Goal: Task Accomplishment & Management: Manage account settings

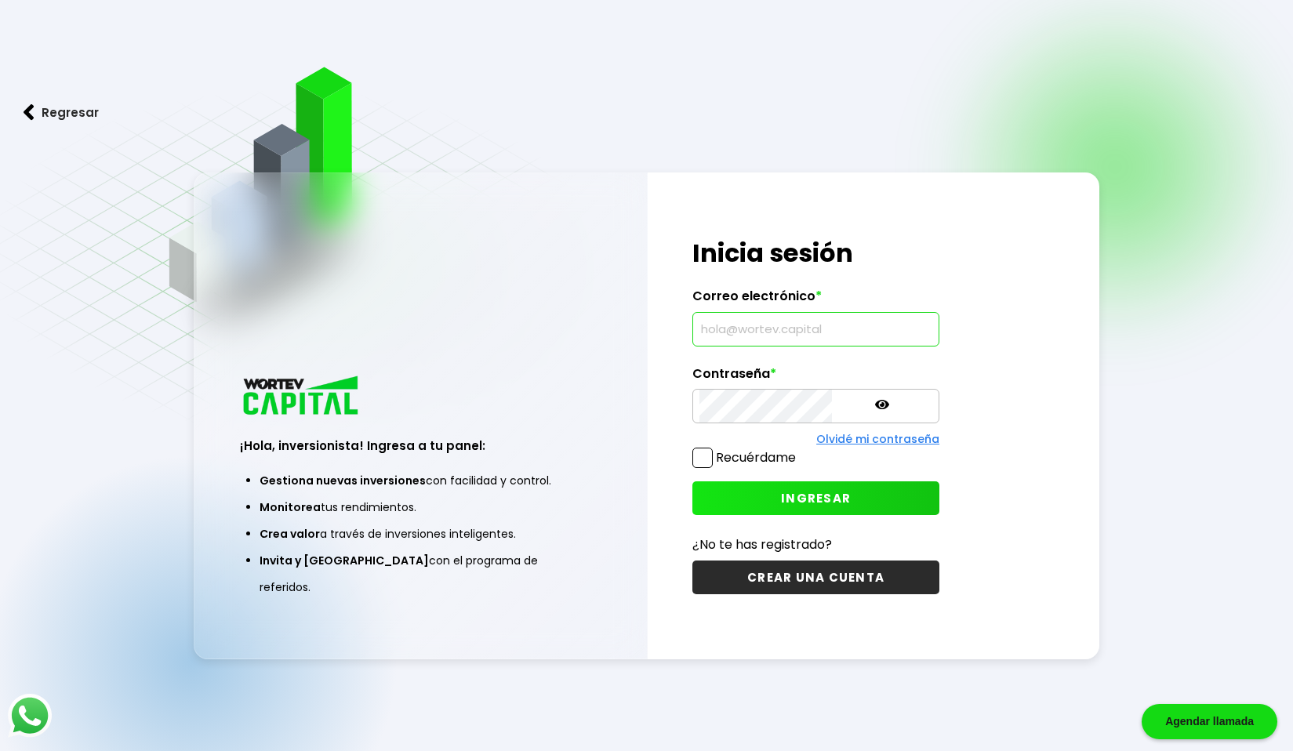
click at [774, 333] on input "text" at bounding box center [816, 329] width 233 height 33
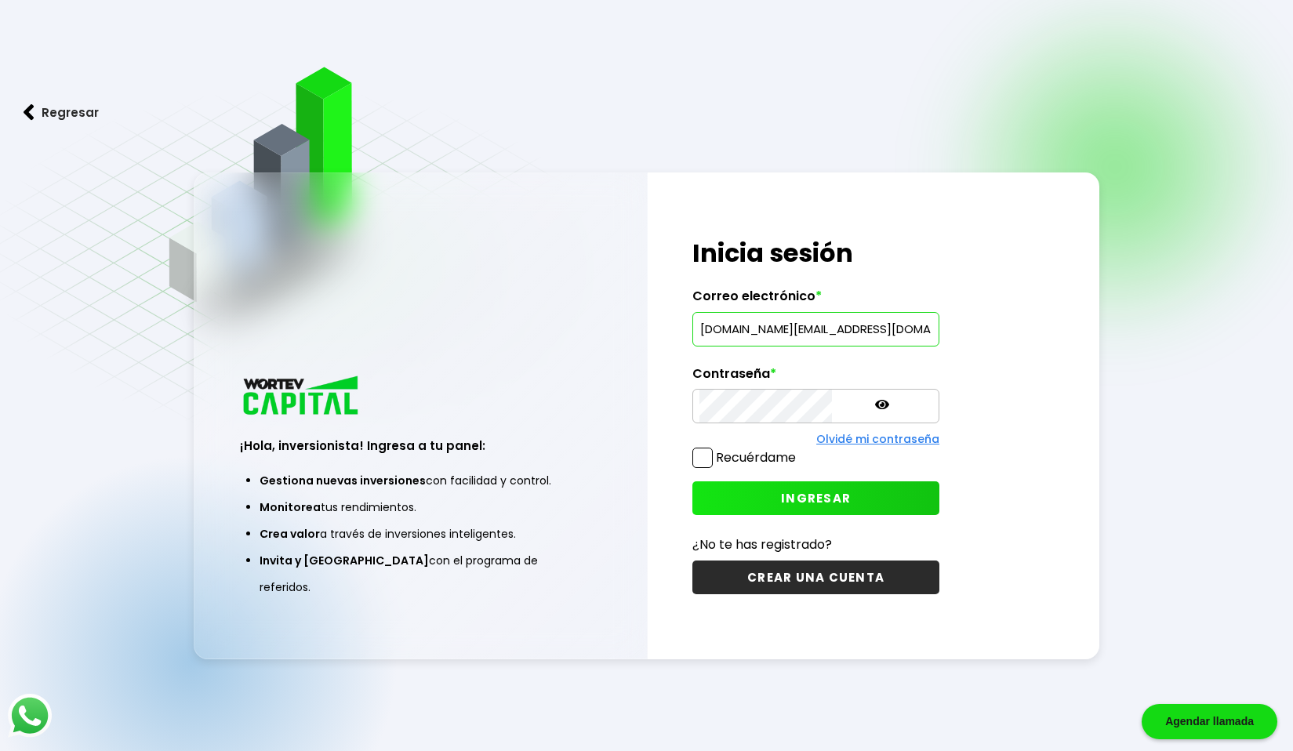
type input "[DOMAIN_NAME][EMAIL_ADDRESS][DOMAIN_NAME]"
click at [781, 493] on span "INGRESAR" at bounding box center [816, 498] width 70 height 16
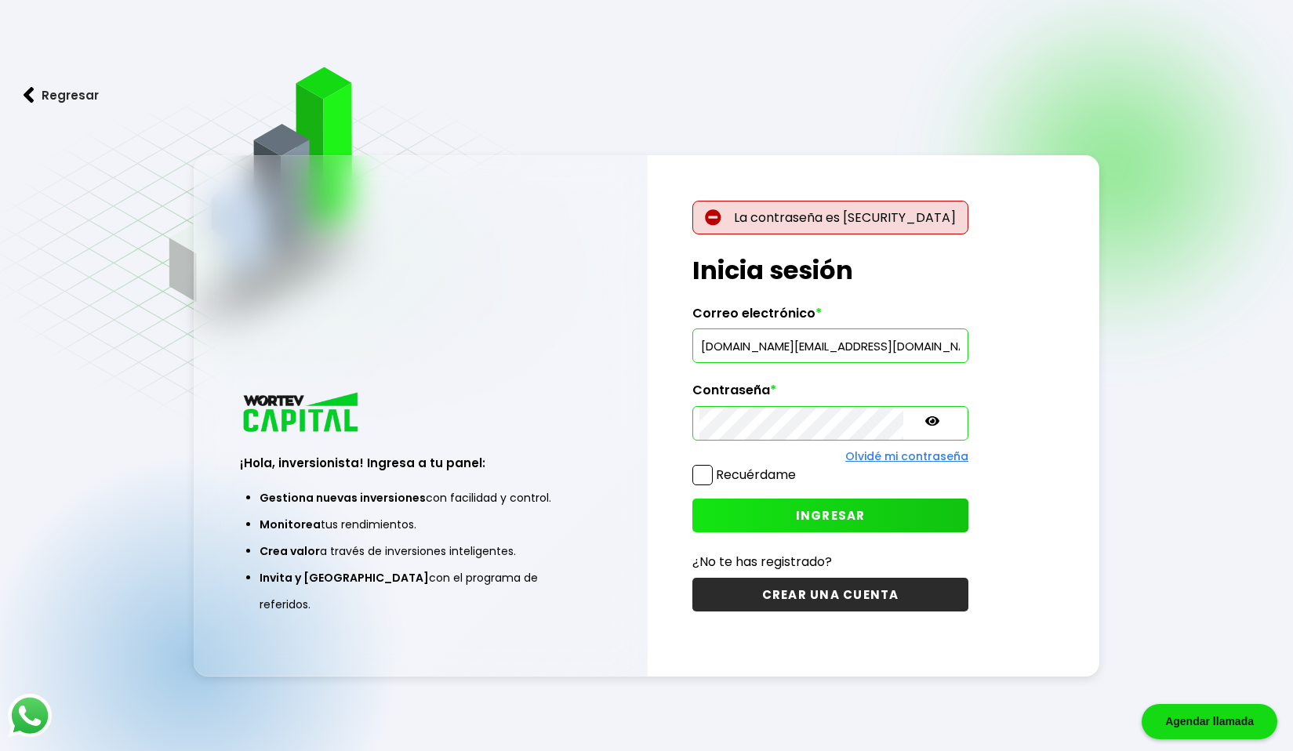
click at [925, 425] on icon at bounding box center [932, 420] width 14 height 9
click at [845, 507] on button "INGRESAR" at bounding box center [831, 516] width 276 height 34
click at [800, 513] on span "INGRESAR" at bounding box center [831, 515] width 70 height 16
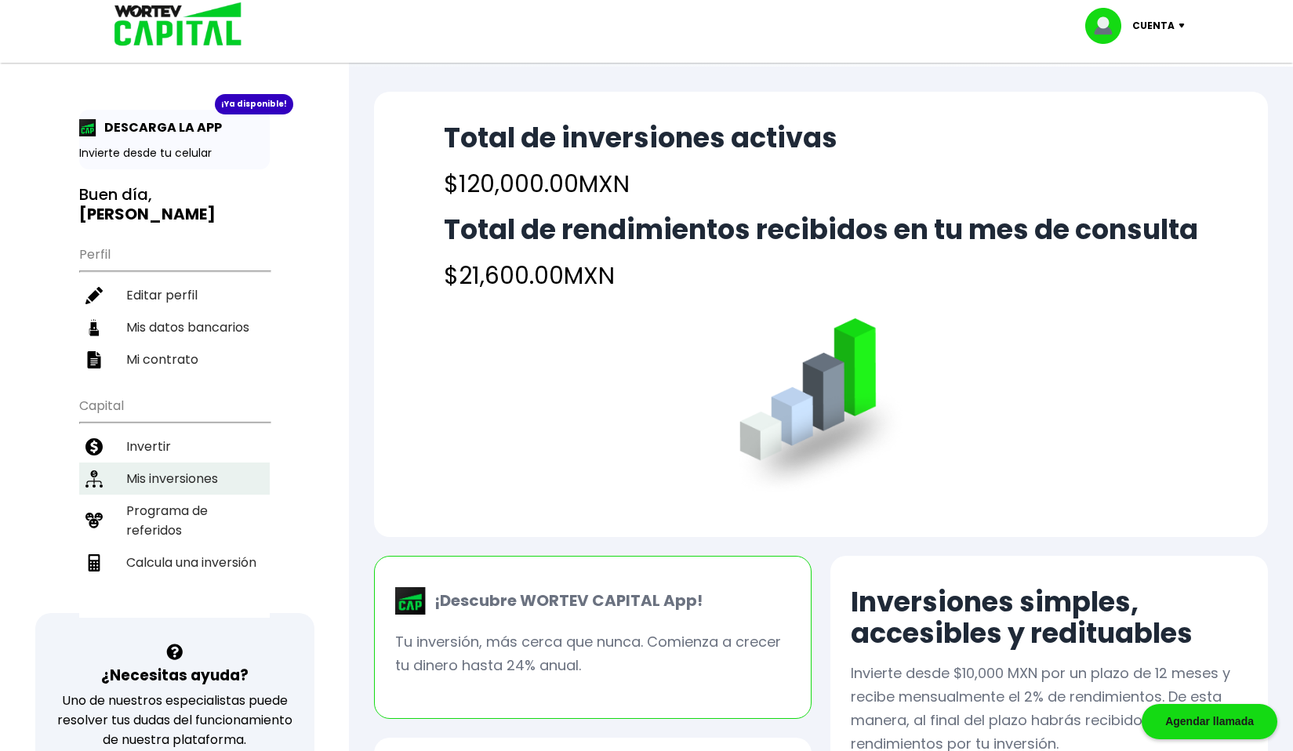
click at [208, 463] on li "Mis inversiones" at bounding box center [174, 479] width 191 height 32
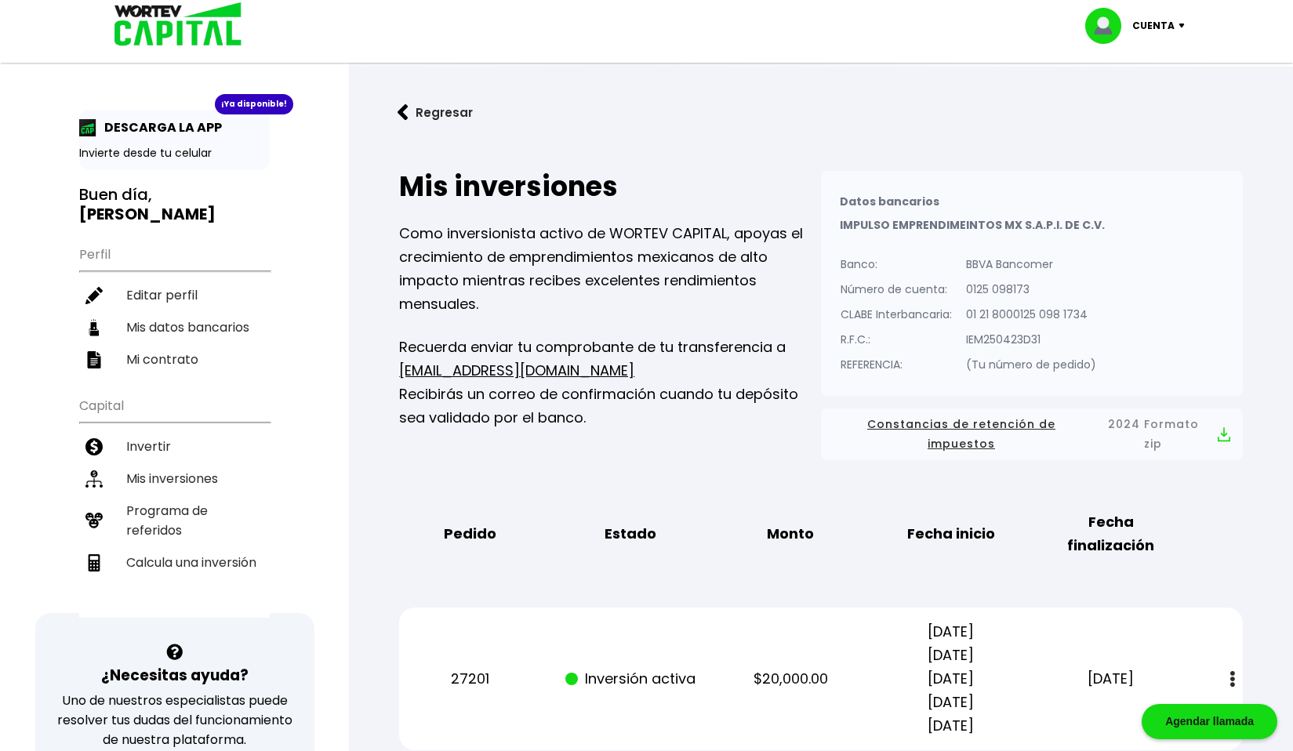
click at [1173, 24] on p "Cuenta" at bounding box center [1153, 26] width 42 height 24
click at [1132, 104] on li "Cerrar sesión" at bounding box center [1136, 105] width 125 height 32
